Goal: Communication & Community: Answer question/provide support

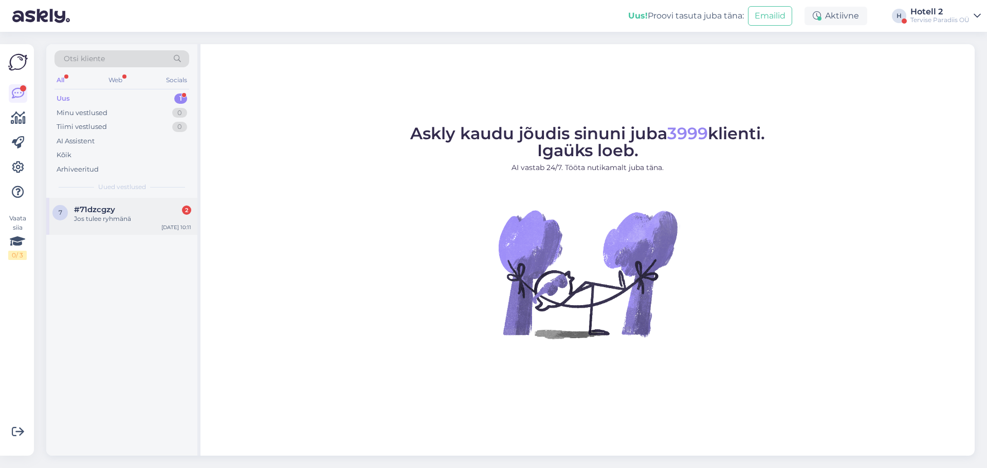
click at [153, 234] on div "7 #71dzcgzy 2 [PERSON_NAME] ryhmänä [DATE] 10:11" at bounding box center [121, 216] width 151 height 37
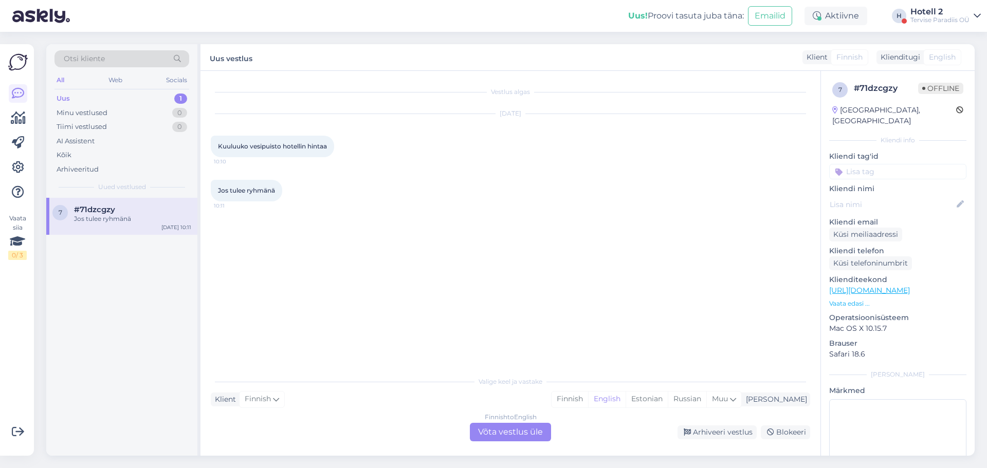
click at [529, 431] on div "Finnish to English Võta vestlus üle" at bounding box center [510, 432] width 81 height 19
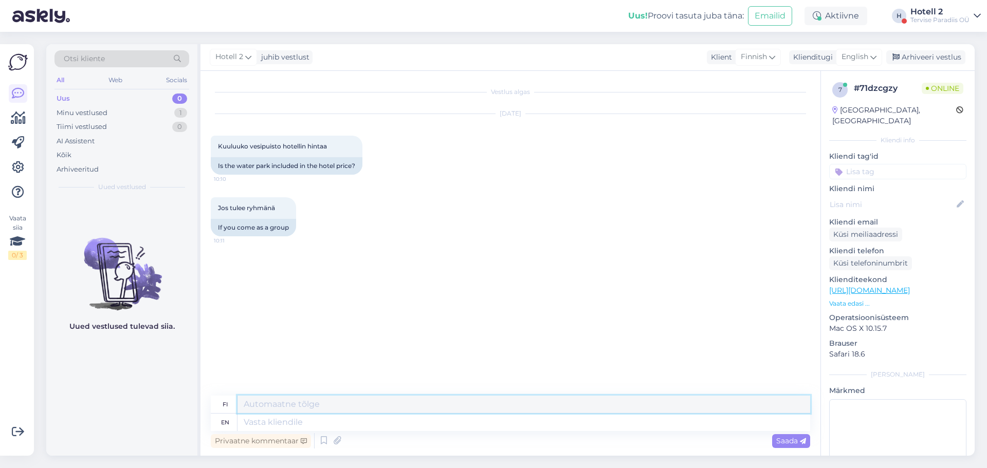
click at [484, 405] on textarea at bounding box center [524, 404] width 573 height 17
click at [478, 414] on textarea at bounding box center [524, 422] width 573 height 17
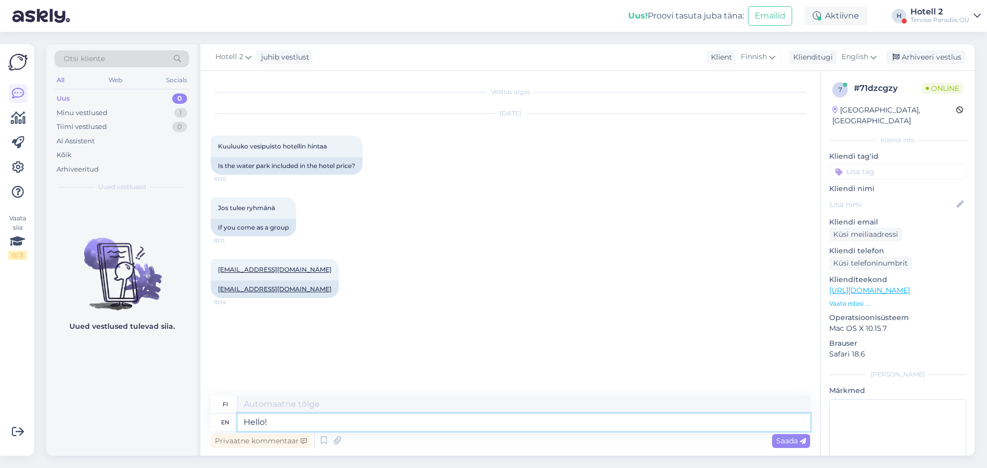
type textarea "Hello!"
type textarea "Hei!"
type textarea "Hello! Water pa"
type textarea "Hei! Vesi"
type textarea "Hello! [GEOGRAPHIC_DATA] is"
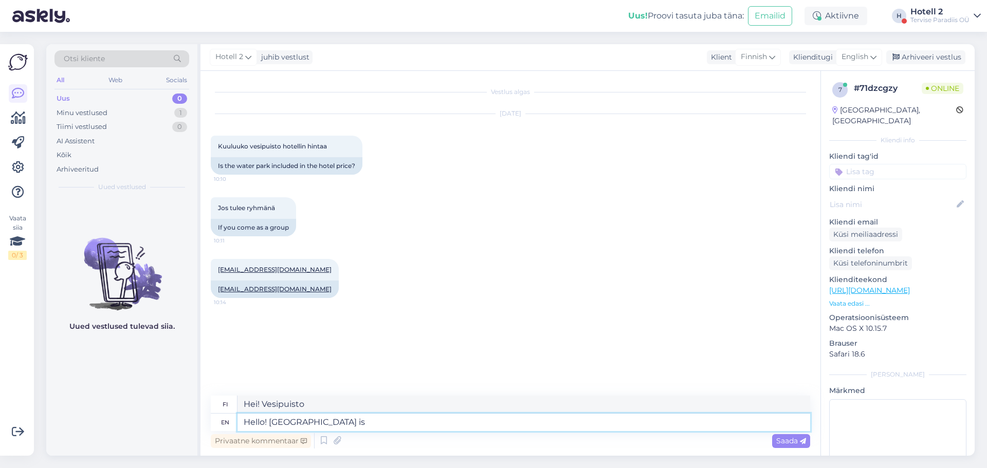
type textarea "Hei! Vesipuisto on"
type textarea "Hello! [GEOGRAPHIC_DATA] is included w"
type textarea "Hei! Vesipuisto sisältyy hintaan"
type textarea "Hello! [GEOGRAPHIC_DATA] is included with every room, u"
type textarea "Hei! Vesipuisto sisältyy jokaisen huoneen hintaan."
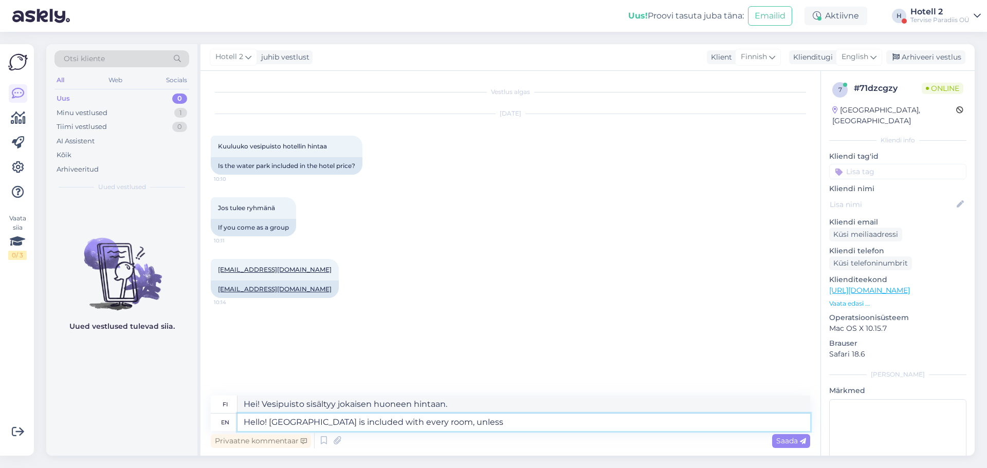
type textarea "Hello! [GEOGRAPHIC_DATA] is included with every room, unless"
type textarea "Hei! Vesipuisto sisältyy jokaisen huoneen hintaan, ellei"
type textarea "Hello! [GEOGRAPHIC_DATA] is included with every room, unless yo"
type textarea "Hei! Vesipuisto sisältyy jokaisen huoneen hintaan, ellet"
type textarea "Hello! Water park is included with every room, unless you choose"
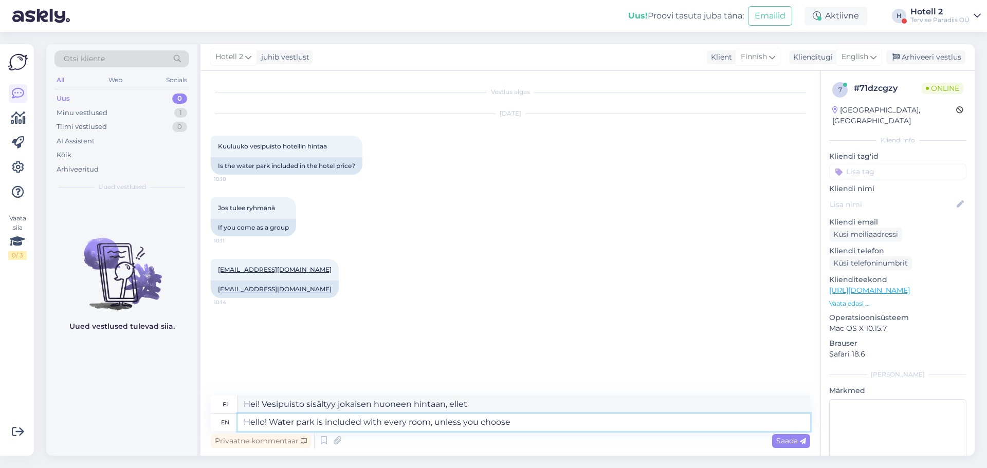
type textarea "Hei! Vesipuisto sisältyy jokaisen huoneen hintaan, ellet valitse sitä erikseen."
type textarea "Hello! Water park is included with every room, unless you choose to"
type textarea "Hei! Vesipuisto sisältyy jokaisen huoneen hintaan, ellet sitten halua sitä."
type textarea "Hello! Water park is included with every room, unless you choose to book"
type textarea "Hei! Vesipuisto sisältyy jokaisen huoneen hintaan, ellet päätä varata sitä erik…"
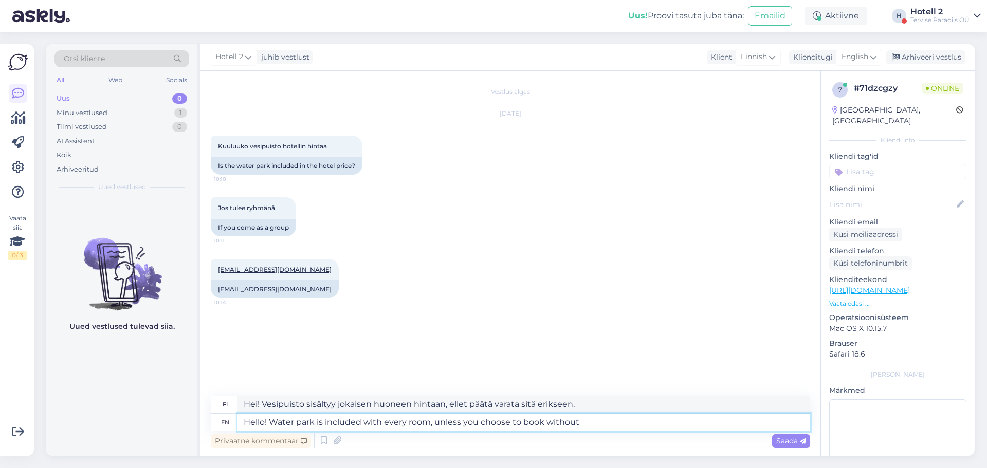
type textarea "Hello! Water park is included with every room, unless you choose to book withou…"
type textarea "Hei! Vesipuisto sisältyy jokaisen huoneen hintaan, ellet valitse varausta ilman…"
type textarea "Hello! Water park is included with every room, unless you choose to book withou…"
type textarea "Hei! Vesipuisto sisältyy jokaisen huoneen hintaan, ellet valitse varausta ilman…"
type textarea "Hello! Water park is included with every room, unless you choose to book withou…"
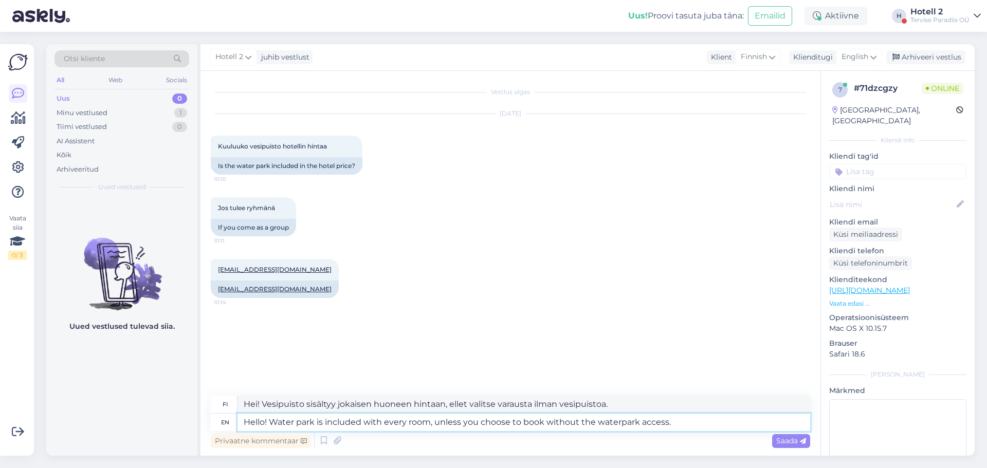
type textarea "Hei! Vesipuisto sisältyy jokaisen huoneen hintaan, ellet valitse varausta ilman…"
type textarea "Hello! Water park is included with every room, unless you choose to book withou…"
click at [801, 441] on icon at bounding box center [803, 442] width 6 height 6
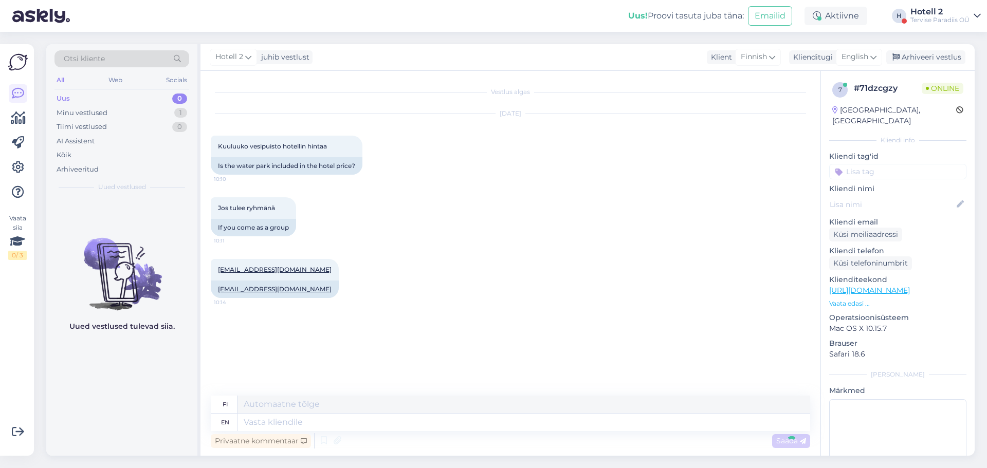
scroll to position [3, 0]
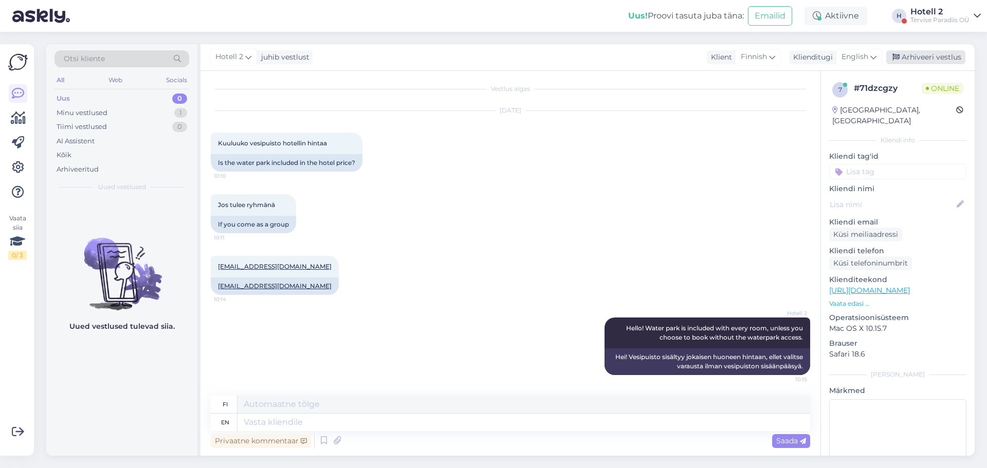
click at [912, 55] on div "Arhiveeri vestlus" at bounding box center [925, 57] width 79 height 14
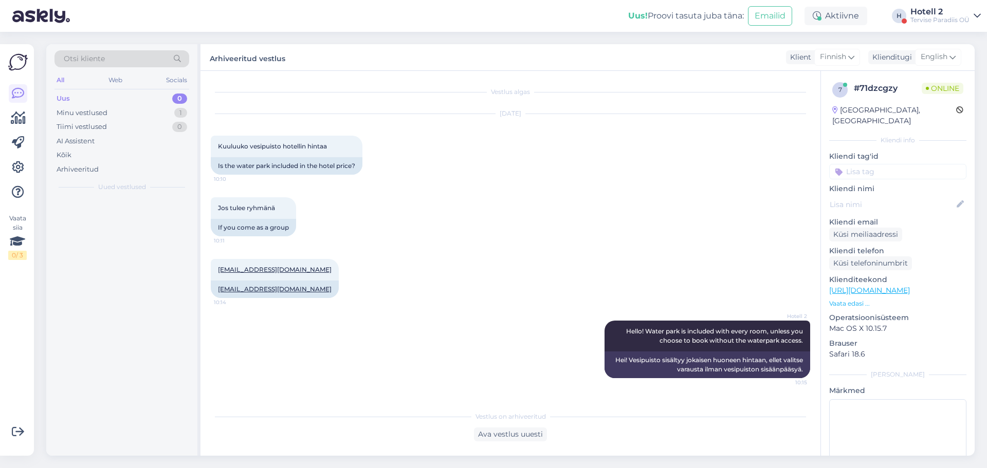
scroll to position [0, 0]
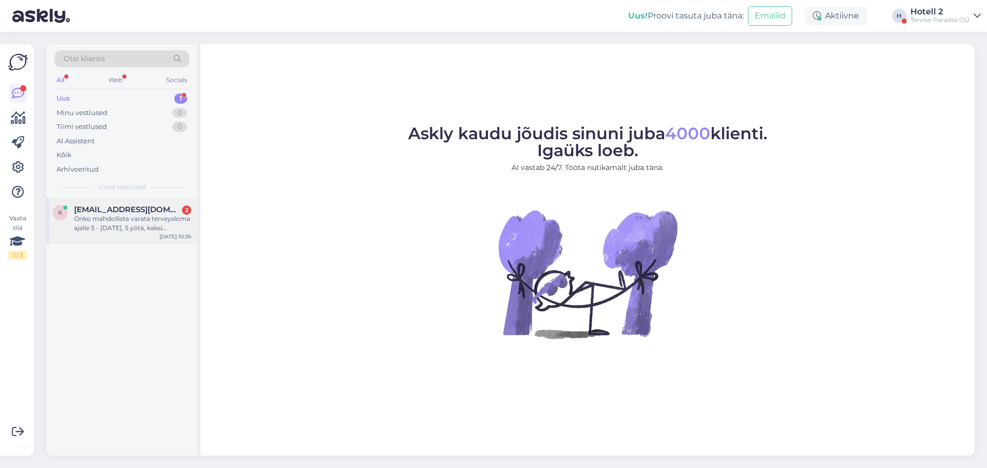
click at [147, 211] on span "[EMAIL_ADDRESS][DOMAIN_NAME]" at bounding box center [127, 209] width 107 height 9
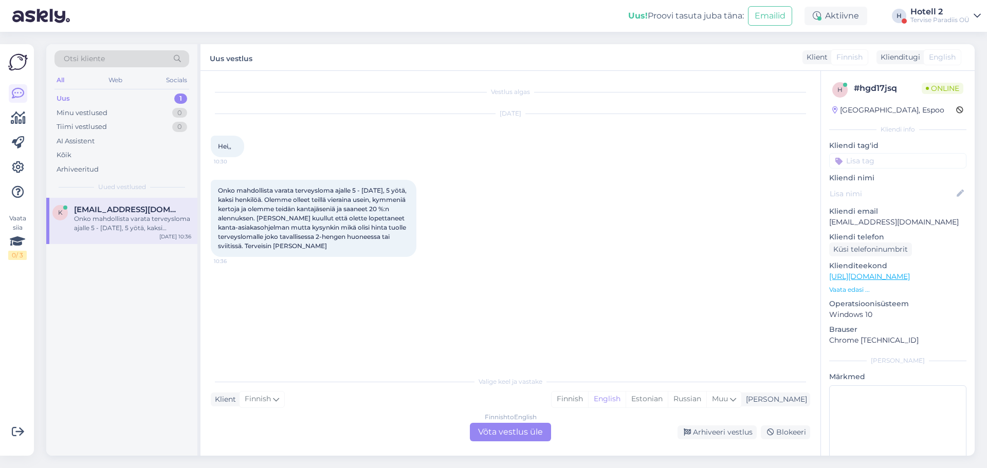
click at [536, 434] on div "Finnish to English Võta vestlus üle" at bounding box center [510, 432] width 81 height 19
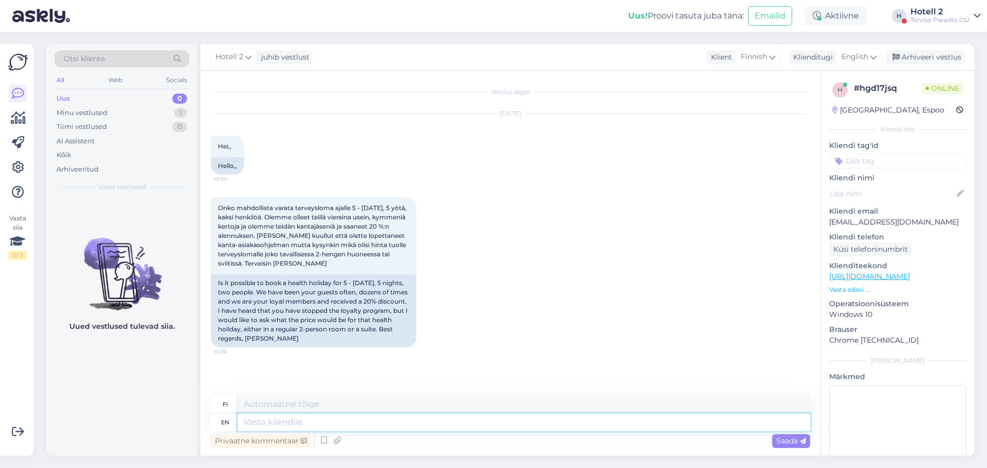
click at [436, 418] on textarea at bounding box center [524, 422] width 573 height 17
type textarea "Hello!"
type textarea "Hei!"
type textarea "Hello! Please s"
type textarea "Hei! Ole hyvä"
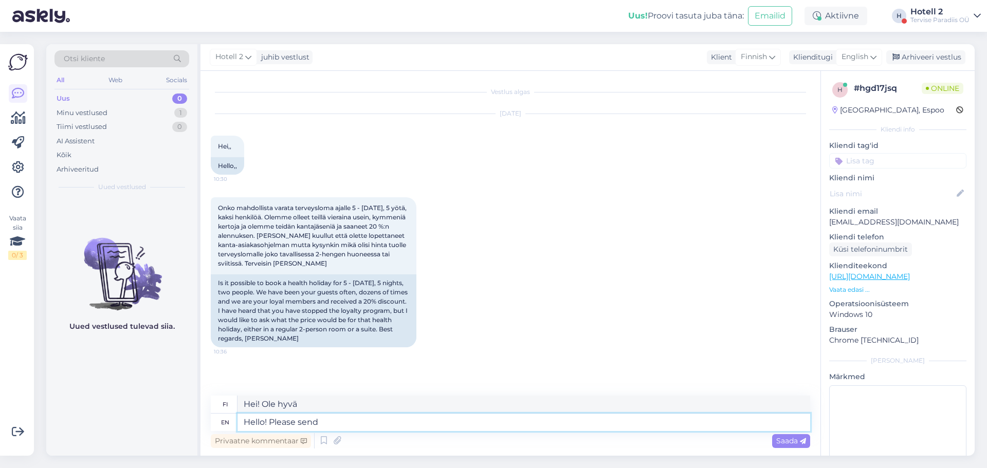
type textarea "Hello! Please send a"
type textarea "Hei! Lähettäkää"
type textarea "Hello! Please send an e"
type textarea "Hei! Lähetäthän"
type textarea "Hello! Please send an e-mail to"
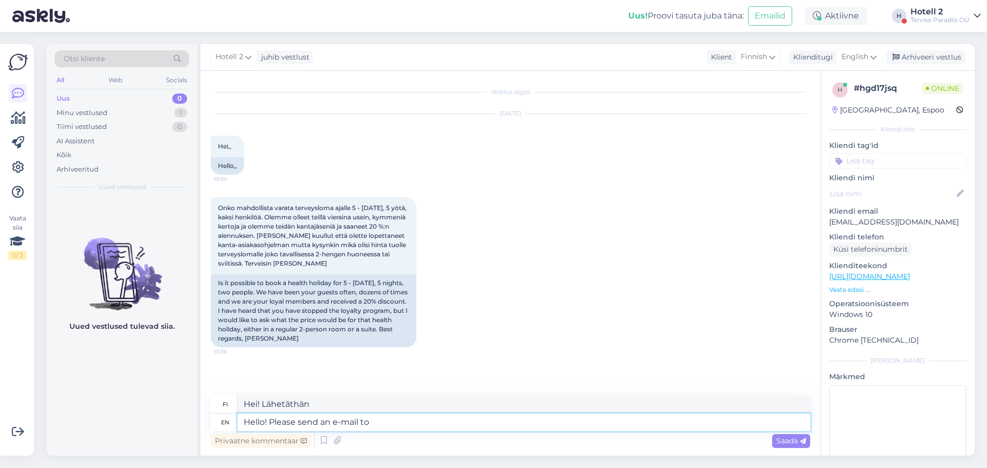
type textarea "Hei! Lähetä sähköpostia"
type textarea "Hello! Please send an e-mail to"
type textarea "Hei! Lähetä sähköpostia osoitteeseen"
click at [271, 424] on textarea "Hello! Please send an e-mail to" at bounding box center [524, 422] width 573 height 17
type textarea "Hello! Thank Please send an e-mail to"
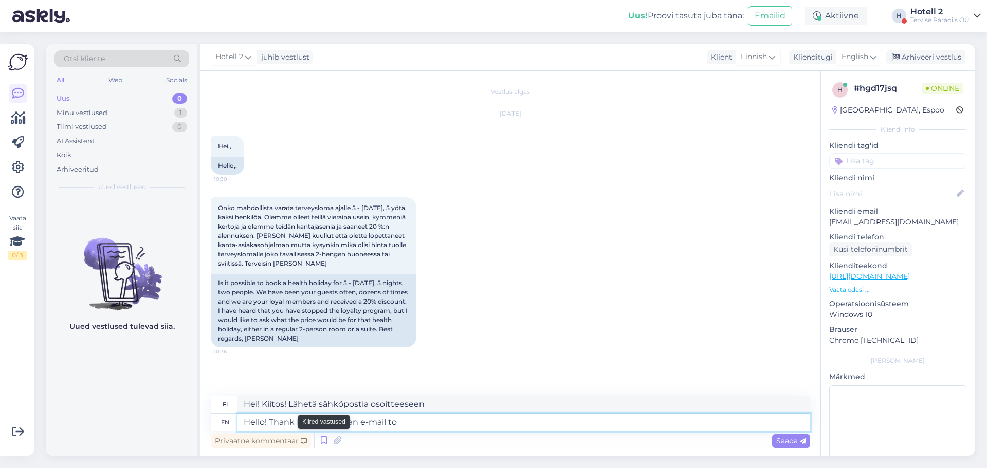
type textarea "Hei! Kiitos. Lähetä sähköpostia osoitteeseen"
type textarea "Hello! Thank YPlease send an e-mail to"
type textarea "Hei! Kiitos YLähetä sähköpostia osoitteeseen"
type textarea "Hello! Thank YouPlease send an e-mail to"
type textarea "Hei! Kiitos! Lähetä sähköpostia osoitteeseen"
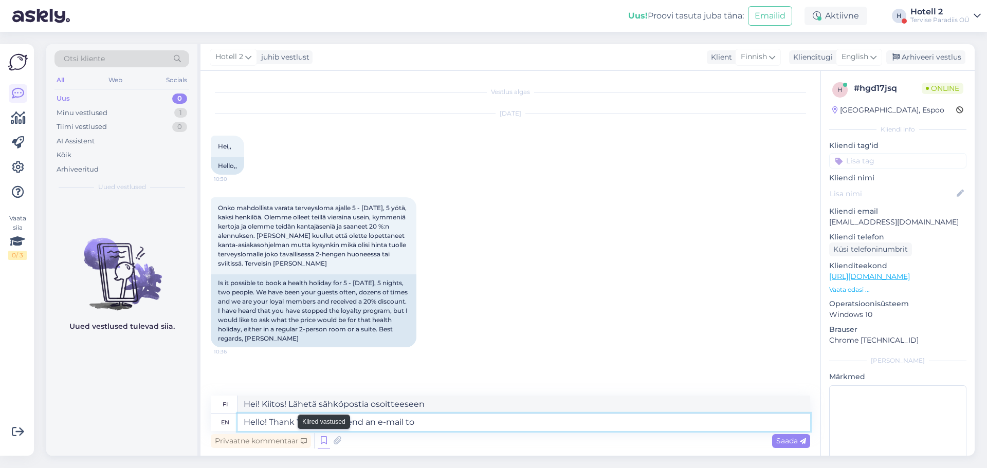
type textarea "Hello! Thank You fPlease send an e-mail to"
type textarea "Hei! Kiitos! Lähetä sähköpostia osoitteeseen"
type textarea "Hello! Thank You for Please send an e-mail to"
type textarea "Hei! Kiitos, että lähetät sähköpostia osoitteeseen"
type textarea "Hello! Thank You for beiPlease send an e-mail to"
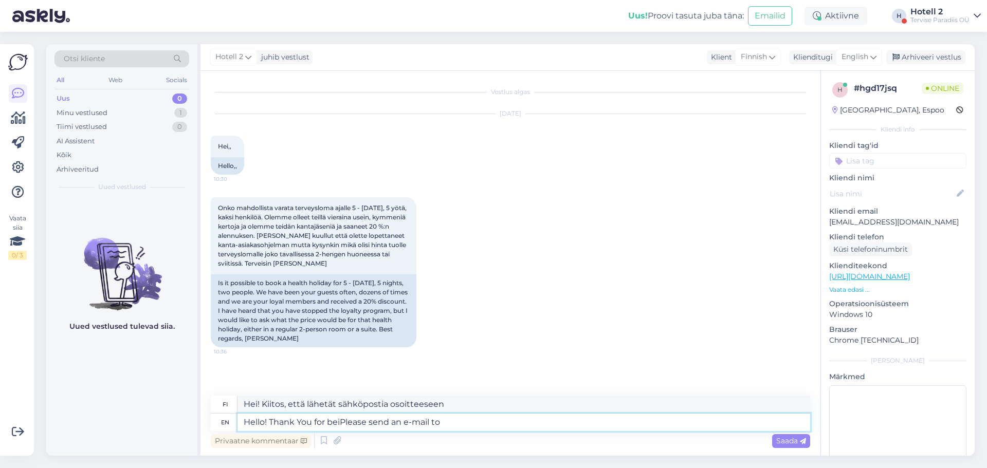
type textarea "Hei! Kiitos vierailustasi. Lähetä sähköpostia osoitteeseen"
type textarea "Hello! Thank You for beigPlease send an e-mail to"
type textarea "Hei! Kiitos käynnistäsi. Lähetä sähköpostia osoitteeseen"
type textarea "Hello! Thank You for bPlease send an e-mail to"
type textarea "Hei! Kiitos vierailustasi. Lähetä sähköpostia osoitteeseen"
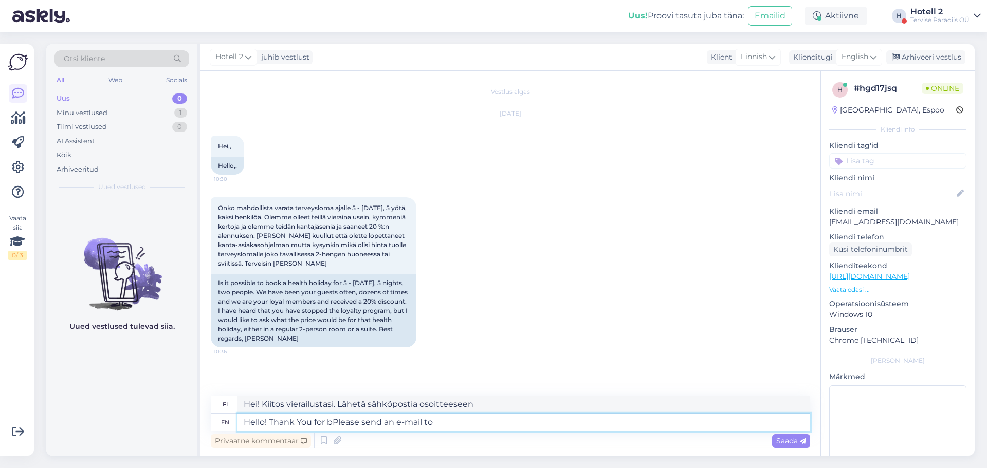
type textarea "Hello! Thank You for Please send an e-mail to"
type textarea "Hei! Kiitos, että lähetät sähköpostia osoitteeseen"
type textarea "Hello! Thank You for the Please send an e-mail to"
type textarea "Hei! Kiitos viestistäsi. Lähetä sähköpostia osoitteeseen"
type textarea "Hello! Thank You for the intPlease send an e-mail to"
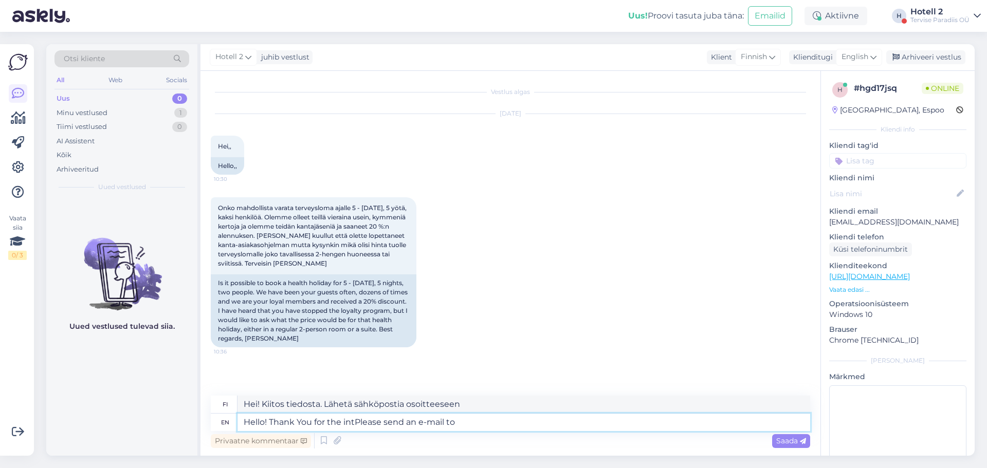
type textarea "Hei! Kiitos käynnistäsi. Lähetä sähköpostia osoitteeseen"
type textarea "Hello! Thank You for the intresPlease send an e-mail to"
type textarea "Hei! Kiitos viestistäsi. Lähetä sähköpostia osoitteeseen"
type textarea "Hello! Thank You for the intrestPlease send an e-mail to"
type textarea "Hei! Kiitos kiinnostuksestasi. Lähetä sähköpostia osoitteeseen"
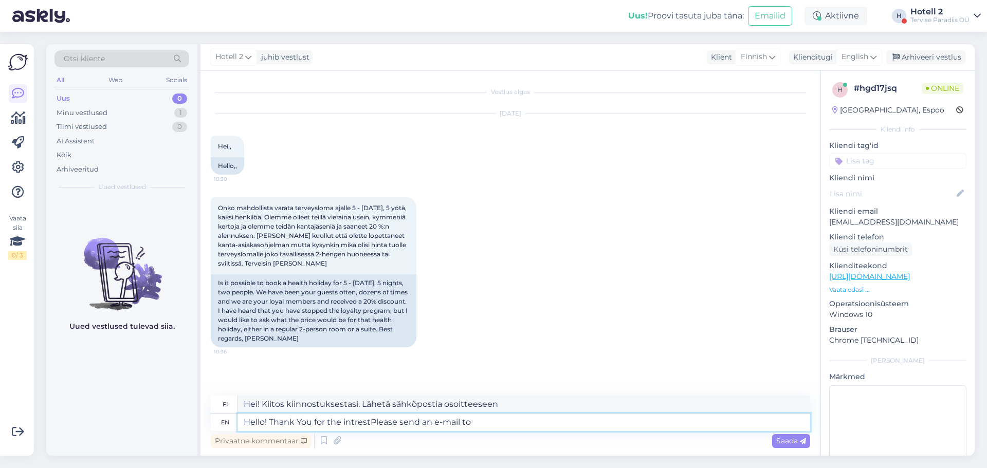
type textarea "Hello! Thank You for the intresPlease send an e-mail to"
type textarea "Hei! Kiitos mielenkiinnostasi. Lähetä sähköpostia osoitteeseen"
type textarea "Hello! Thank You forPlease send an e-mail to"
type textarea "Hei! Kiitos käynnistäsi. Lähetä sähköpostia osoitteeseen"
type textarea "Hello! Thank You foPlease send an e-mail to"
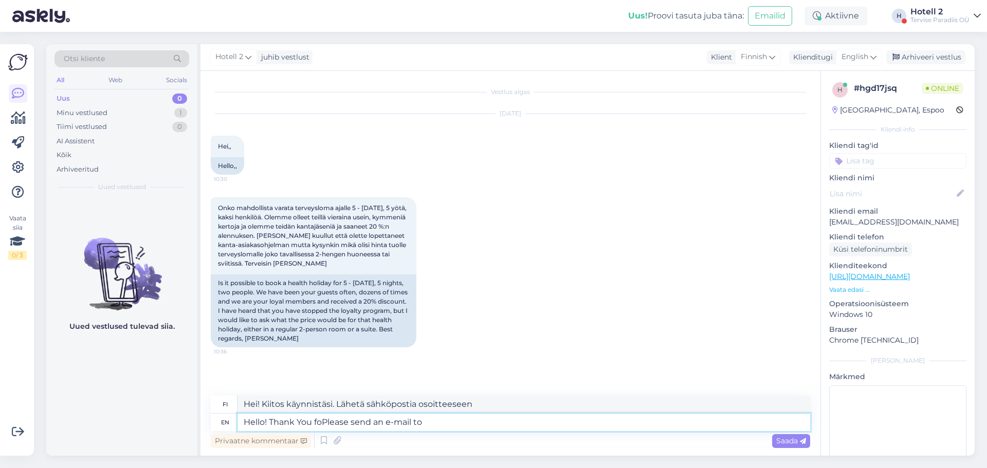
type textarea "Hei! Kiitos viestistäsi. Lähetä sähköpostia osoitteeseen"
type textarea "Hello! Thank YouPlease send an e-mail to"
type textarea "Hei! Kiitos, että lähetät sähköpostia osoitteeseen"
type textarea "Hello! Thank Please send an e-mail to"
type textarea "Hei! Kiitos! Lähetä sähköpostia osoitteeseen"
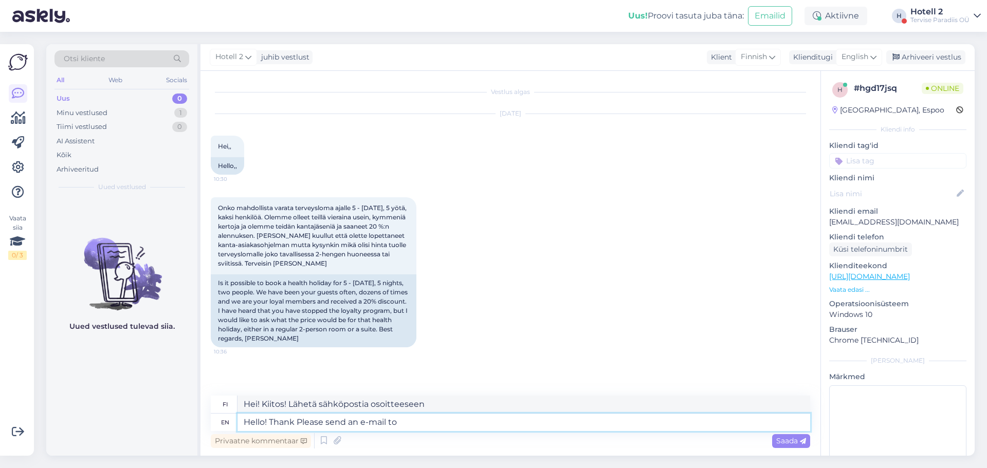
type textarea "Hello! ThankPlease send an e-mail to"
type textarea "Hei! Kiitos! Lähetä sähköpostia osoitteeseen"
type textarea "Hello! ThanPlease send an e-mail to"
type textarea "Hei! Kiitos. Lähetä sähköpostia osoitteeseen"
type textarea "Hello! ThaPlease send an e-mail to"
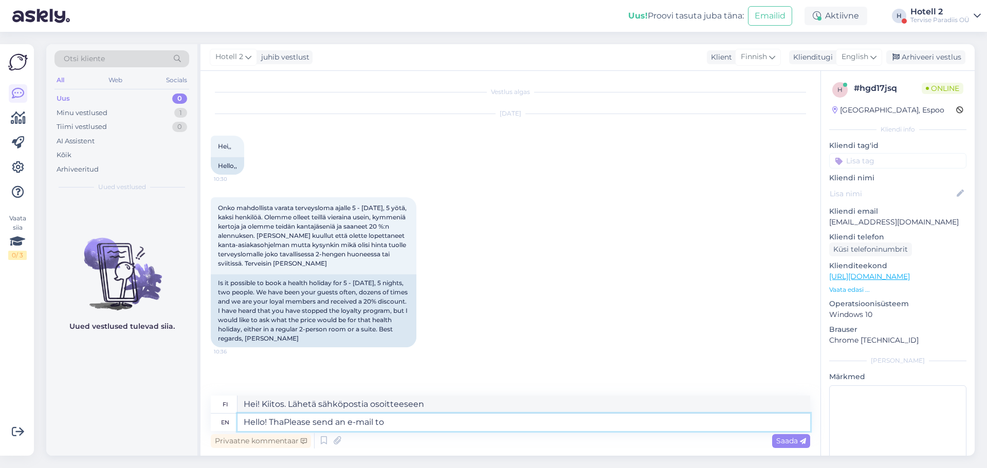
type textarea "Hei! Kiitos! Lähetä sähköpostia osoitteeseen"
type textarea "Hello! ThPlease send an e-mail to"
type textarea "Hei! Lähetä sähköpostia osoitteeseen"
click at [386, 423] on textarea "Hello! Please send an e-mail to" at bounding box center [524, 422] width 573 height 17
type textarea "Hello! Please send an e-mail to [EMAIL_ADDRESS][DOMAIN_NAME] t"
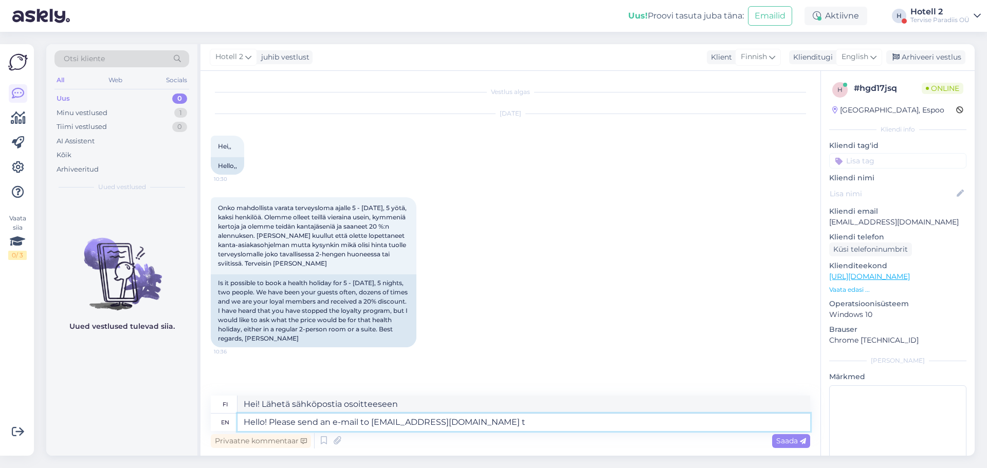
type textarea "Hei! Lähetä sähköpostia osoitteeseen [EMAIL_ADDRESS][DOMAIN_NAME]"
type textarea "Hello! Please send an e-mail to [EMAIL_ADDRESS][DOMAIN_NAME] to book"
type textarea "Hei! Lähetä sähköpostia osoitteeseen [EMAIL_ADDRESS][DOMAIN_NAME] varataksesi."
type textarea "Hello! Please send an e-mail to [EMAIL_ADDRESS][DOMAIN_NAME] to book."
click at [775, 437] on div "Saada" at bounding box center [791, 441] width 38 height 14
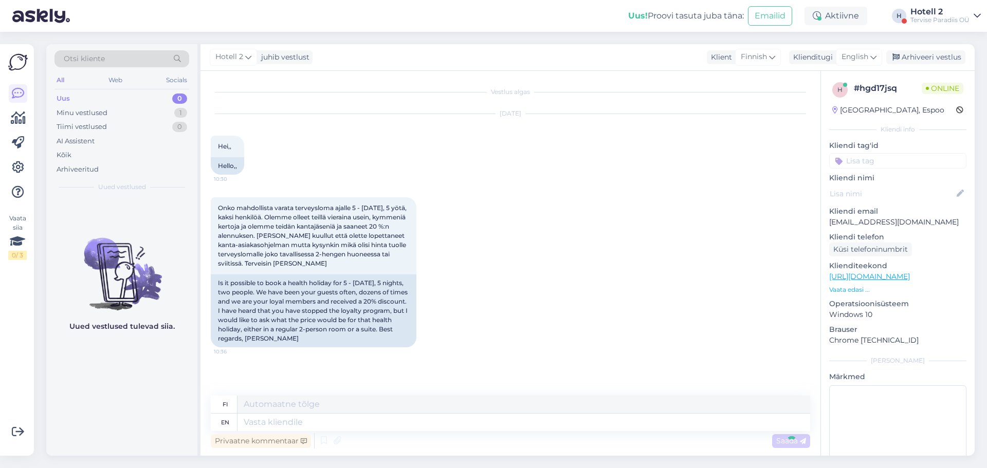
scroll to position [43, 0]
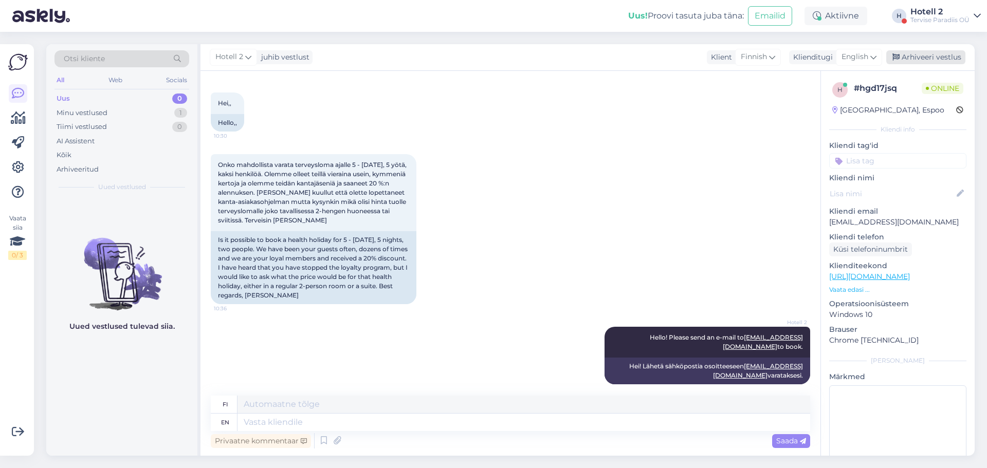
click at [931, 57] on div "Arhiveeri vestlus" at bounding box center [925, 57] width 79 height 14
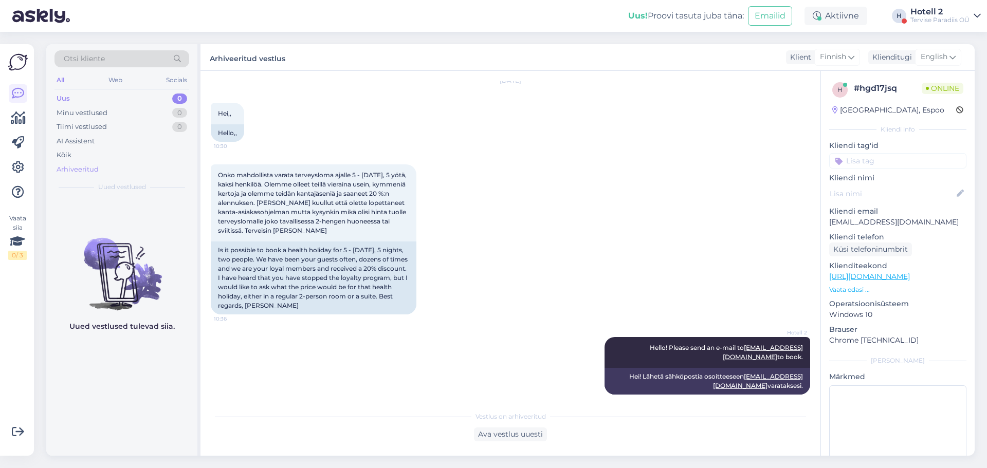
click at [140, 168] on div "Arhiveeritud" at bounding box center [122, 169] width 135 height 14
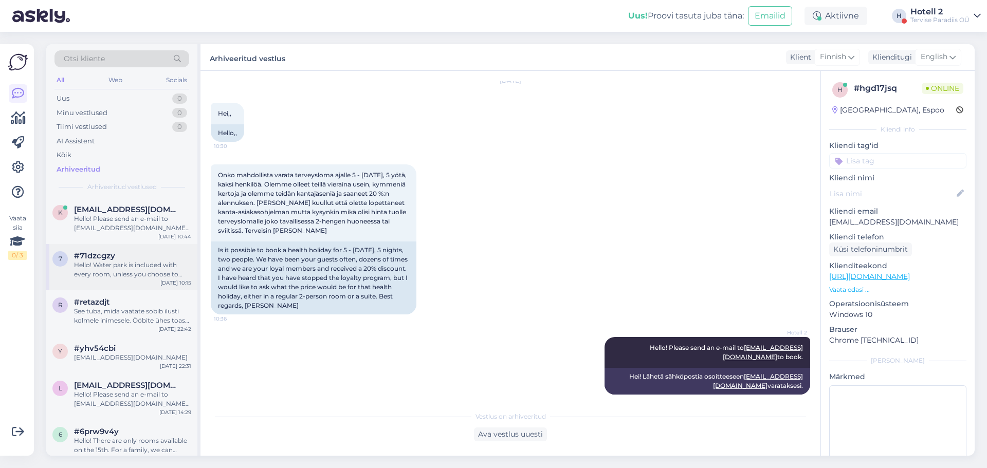
click at [161, 278] on div "Hello! Water park is included with every room, unless you choose to book withou…" at bounding box center [132, 270] width 117 height 19
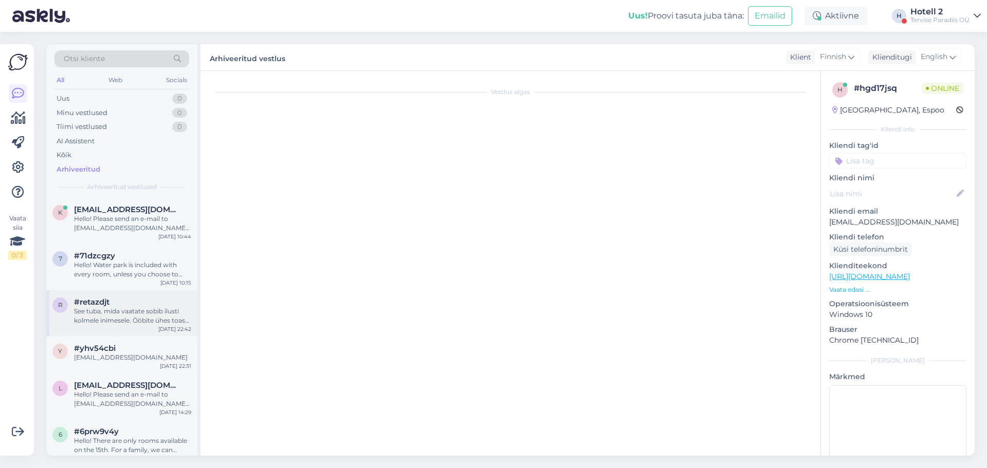
scroll to position [0, 0]
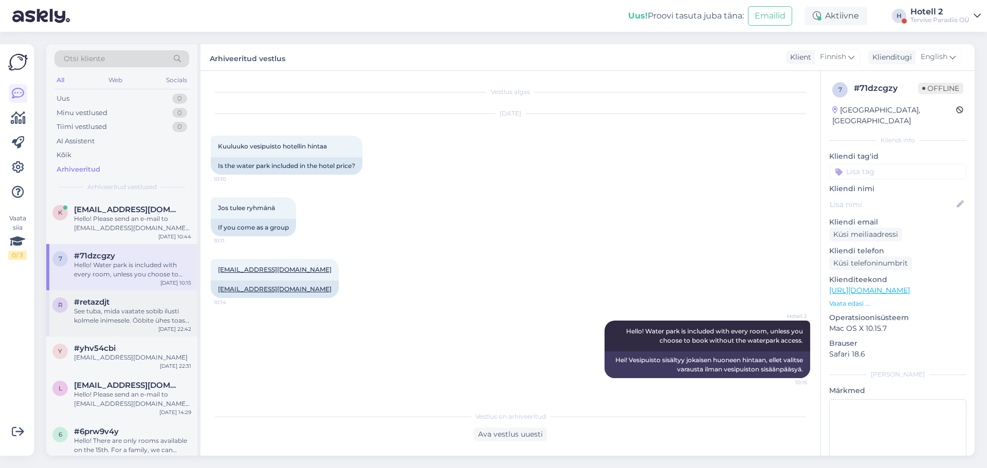
click at [165, 302] on div "#retazdjt" at bounding box center [132, 302] width 117 height 9
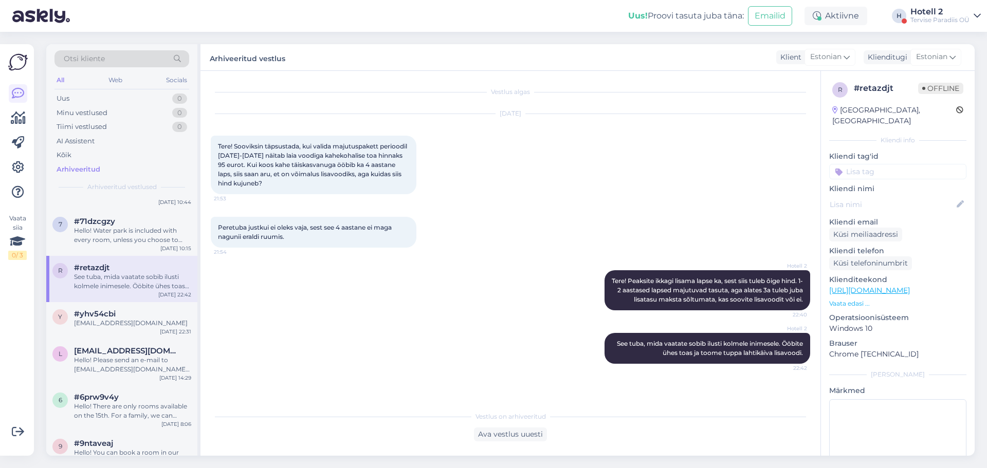
scroll to position [51, 0]
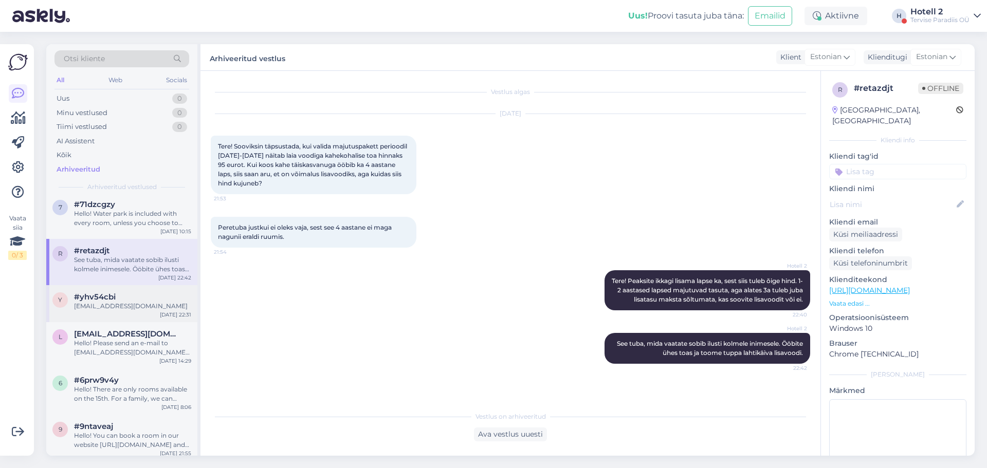
click at [141, 310] on div "[EMAIL_ADDRESS][DOMAIN_NAME]" at bounding box center [132, 306] width 117 height 9
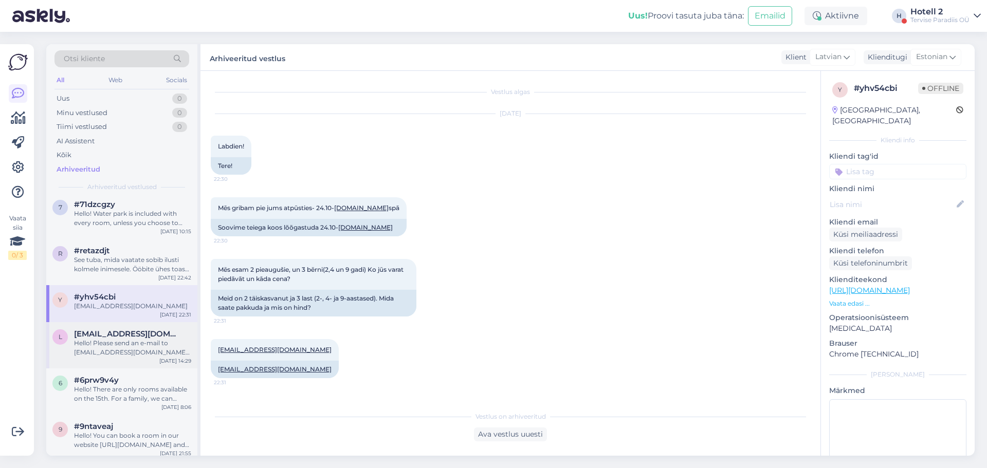
click at [141, 335] on span "[EMAIL_ADDRESS][DOMAIN_NAME]" at bounding box center [127, 334] width 107 height 9
